Goal: Task Accomplishment & Management: Complete application form

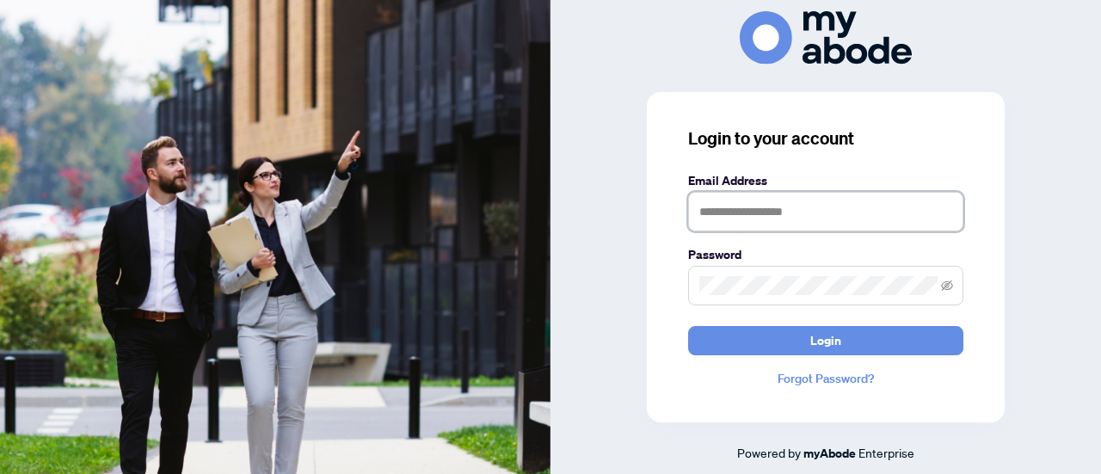
click at [759, 196] on input "text" at bounding box center [825, 212] width 275 height 40
type input "**********"
click at [741, 299] on span at bounding box center [825, 286] width 275 height 40
click at [688, 326] on button "Login" at bounding box center [825, 340] width 275 height 29
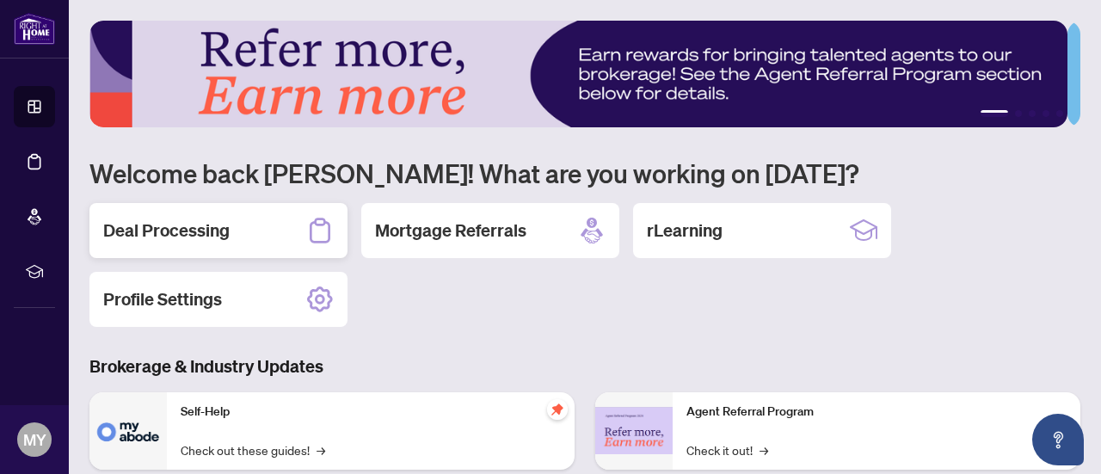
click at [327, 239] on icon at bounding box center [320, 230] width 21 height 25
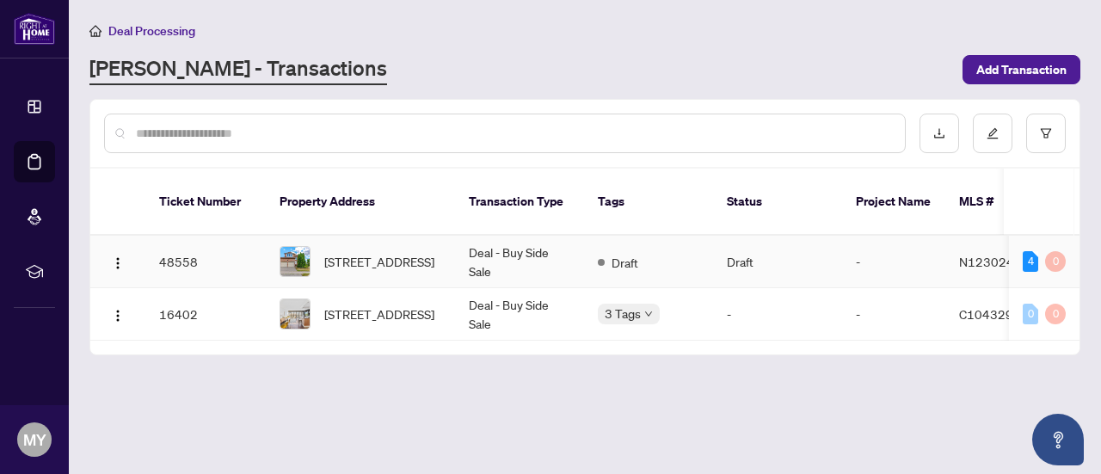
click at [553, 253] on td "Deal - Buy Side Sale" at bounding box center [519, 262] width 129 height 52
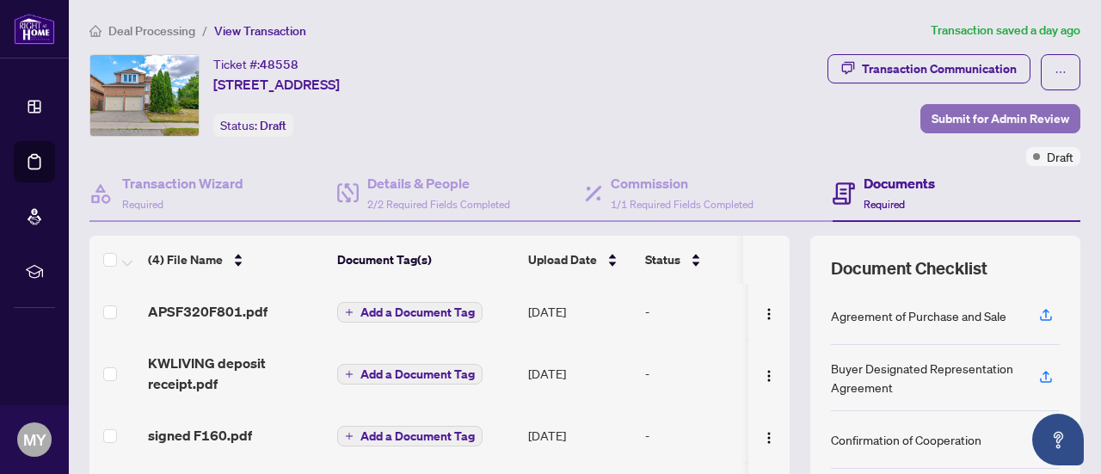
click at [972, 110] on span "Submit for Admin Review" at bounding box center [1001, 119] width 138 height 28
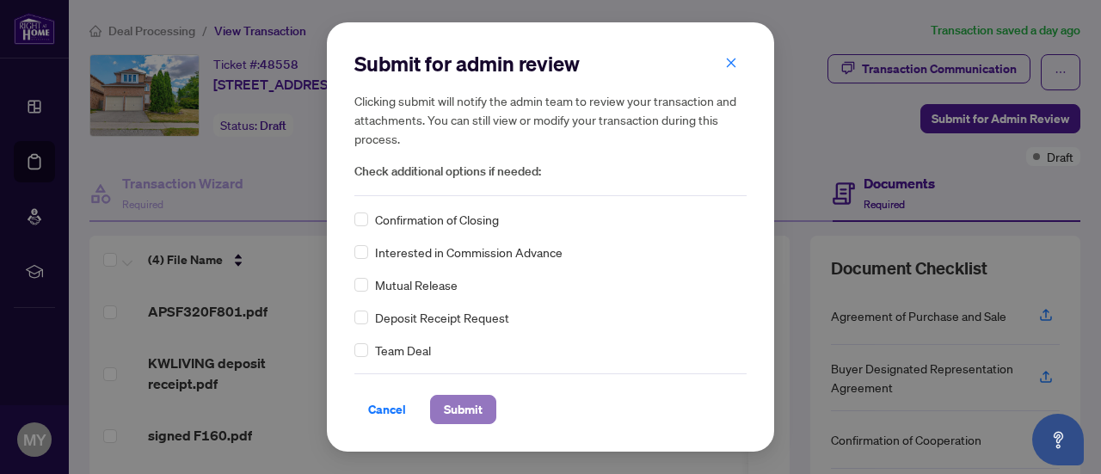
click at [459, 410] on span "Submit" at bounding box center [463, 410] width 39 height 28
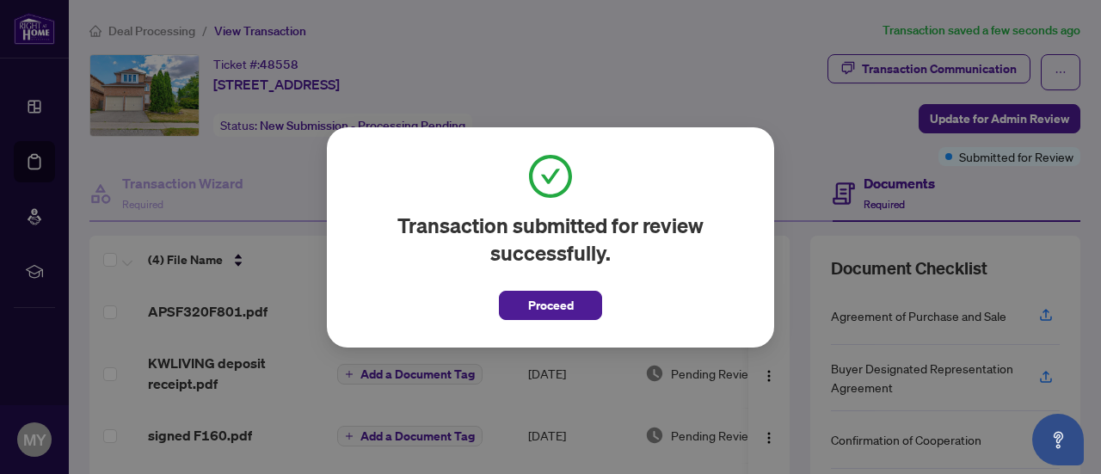
click at [572, 321] on div "Transaction submitted for review successfully. Proceed Cancel OK" at bounding box center [550, 237] width 447 height 220
click at [575, 311] on button "Proceed" at bounding box center [550, 305] width 103 height 29
